Goal: Complete application form

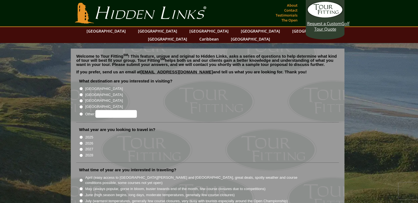
click at [83, 91] on li "[GEOGRAPHIC_DATA]" at bounding box center [209, 94] width 261 height 6
click at [81, 93] on input "[GEOGRAPHIC_DATA]" at bounding box center [81, 95] width 4 height 4
radio input "true"
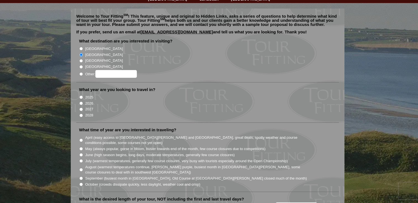
scroll to position [46, 0]
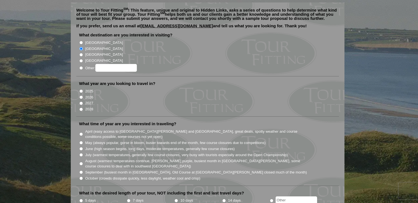
click at [81, 96] on input "2026" at bounding box center [81, 98] width 4 height 4
radio input "true"
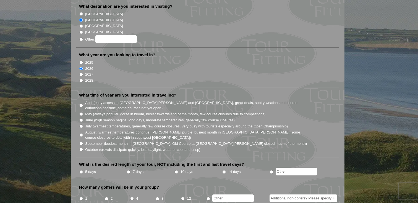
scroll to position [76, 0]
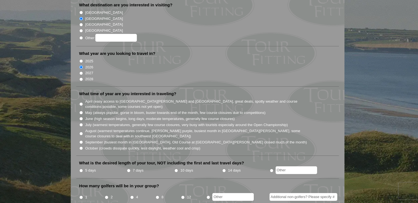
click at [81, 132] on input "August (warmest temperatures continue, [PERSON_NAME] purple, busiest month in […" at bounding box center [81, 134] width 4 height 4
radio input "true"
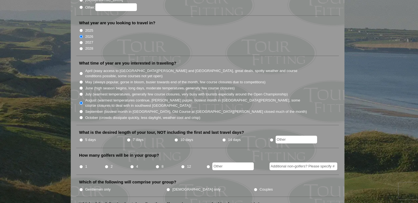
scroll to position [107, 0]
click at [176, 138] on input "10 days" at bounding box center [176, 140] width 4 height 4
radio input "true"
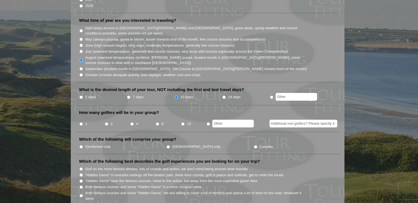
scroll to position [151, 0]
click at [82, 122] on input "1" at bounding box center [81, 124] width 4 height 4
radio input "true"
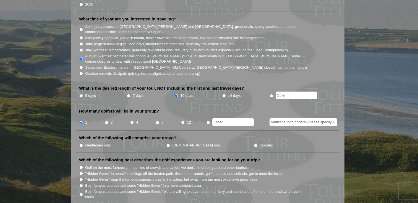
scroll to position [151, 0]
click at [254, 144] on input "Couples" at bounding box center [256, 146] width 4 height 4
radio input "true"
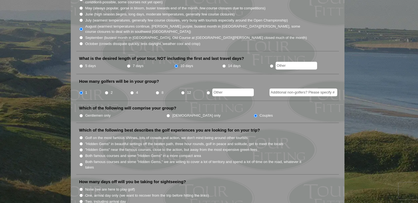
scroll to position [202, 0]
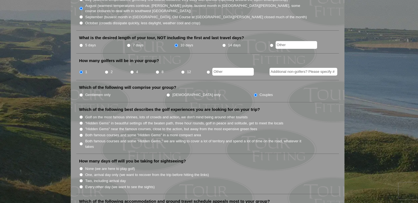
drag, startPoint x: 81, startPoint y: 109, endPoint x: 86, endPoint y: 114, distance: 7.5
click at [81, 115] on input "Golf on the most famous shrines, lots of crowds and action, we don't mind being…" at bounding box center [81, 117] width 4 height 4
radio input "true"
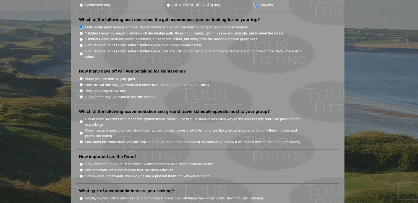
scroll to position [292, 0]
click at [86, 93] on li "How many days off will you be taking for sightseeing? None (we are here to play…" at bounding box center [207, 86] width 262 height 36
click at [82, 95] on input "Every other day (we want to see the sights)" at bounding box center [81, 97] width 4 height 4
radio input "true"
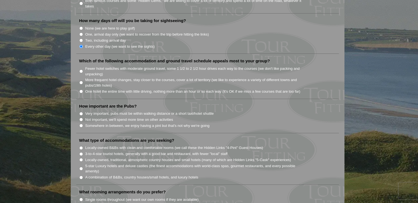
scroll to position [343, 0]
click at [81, 69] on input "Fewer hotel switches with moderate ground travel, some 1 1/2 to 2 1/2 hour driv…" at bounding box center [81, 71] width 4 height 4
radio input "true"
click at [82, 123] on input "Somewhere in between, we enjoy having a pint but that's not why we're going" at bounding box center [81, 125] width 4 height 4
radio input "true"
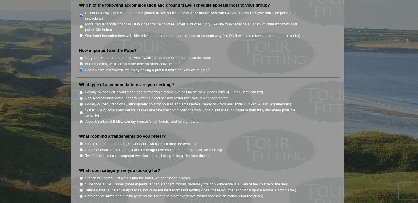
scroll to position [400, 0]
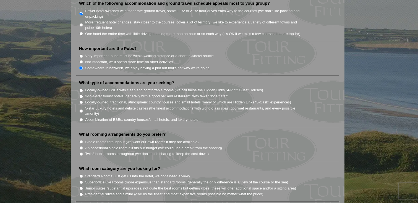
click at [91, 88] on label "Locally-owned B&Bs with clean and comfortable rooms (we call these the Hidden L…" at bounding box center [174, 91] width 178 height 6
click at [83, 89] on input "Locally-owned B&Bs with clean and comfortable rooms (we call these the Hidden L…" at bounding box center [81, 91] width 4 height 4
radio input "true"
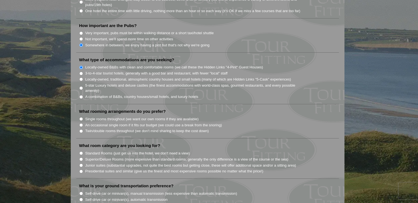
scroll to position [425, 0]
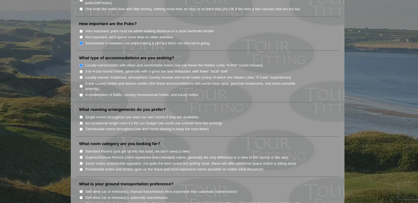
click at [81, 115] on input "Single rooms throughout (we want our own rooms if they are available)" at bounding box center [81, 117] width 4 height 4
radio input "true"
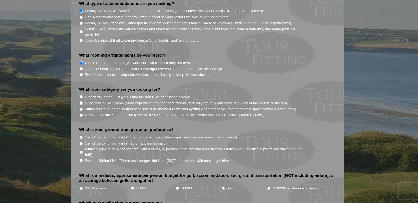
scroll to position [481, 0]
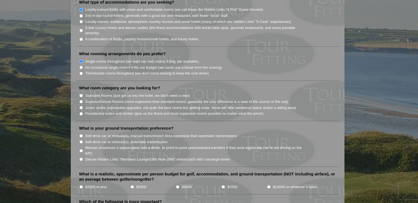
click at [80, 94] on input "Standard Rooms (just get us into the hotel, we don't need a view)" at bounding box center [81, 96] width 4 height 4
radio input "true"
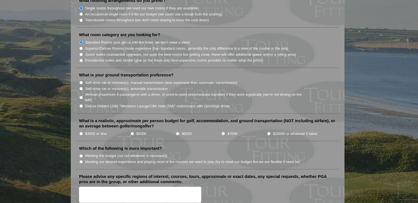
scroll to position [534, 0]
click at [80, 95] on input "Minivan (maximum 4 passengers) with a driver, or point-to-point prescheduled tr…" at bounding box center [81, 97] width 4 height 4
radio input "true"
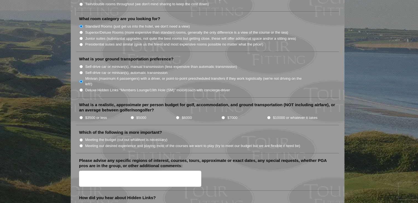
scroll to position [550, 0]
click at [223, 115] on input "$7000" at bounding box center [223, 117] width 4 height 4
radio input "true"
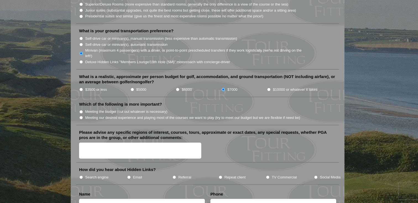
scroll to position [577, 0]
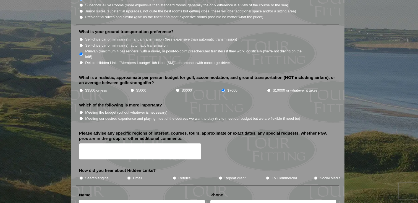
click at [81, 117] on input "Meeting our desired experience and playing most of the courses we want to play …" at bounding box center [81, 119] width 4 height 4
radio input "true"
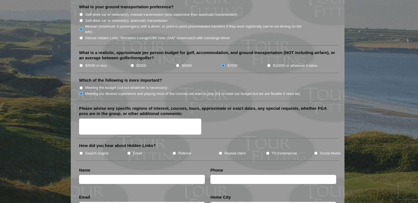
scroll to position [603, 0]
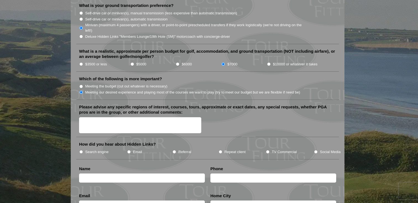
click at [92, 117] on textarea "Please advise any specific regions of interest, courses, tours, approximate or …" at bounding box center [140, 125] width 122 height 16
type textarea "Old Course, Kingsbarns, [GEOGRAPHIC_DATA], and [GEOGRAPHIC_DATA]."
click at [80, 150] on input "Search engine" at bounding box center [81, 152] width 4 height 4
radio input "true"
